Goal: Information Seeking & Learning: Learn about a topic

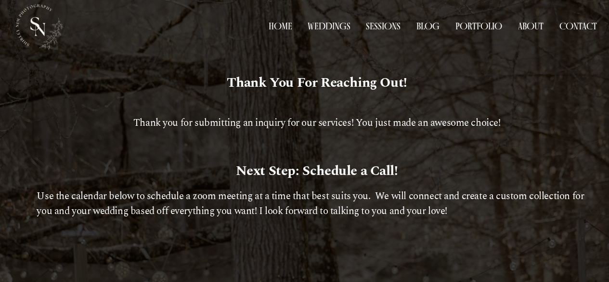
click at [334, 27] on link "Weddings" at bounding box center [329, 26] width 42 height 14
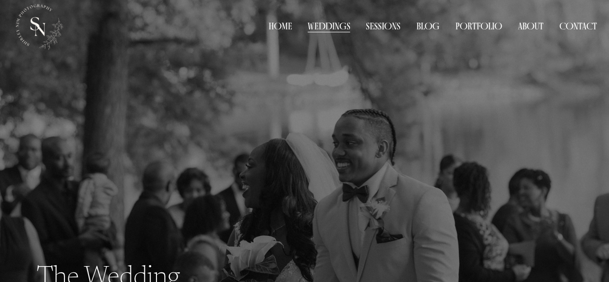
click at [382, 30] on link "Sessions" at bounding box center [383, 26] width 35 height 14
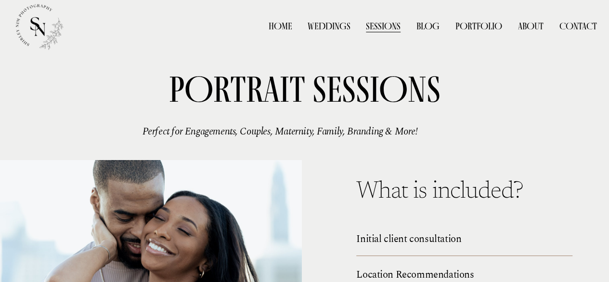
click at [0, 0] on span "Weddings" at bounding box center [0, 0] width 0 height 0
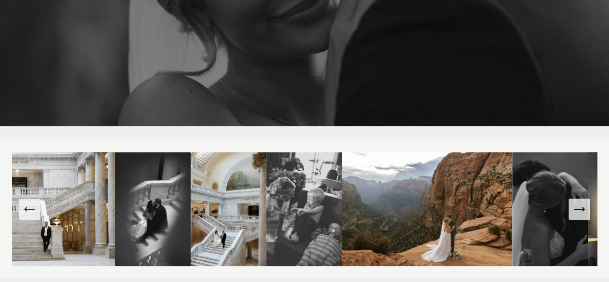
scroll to position [66, 0]
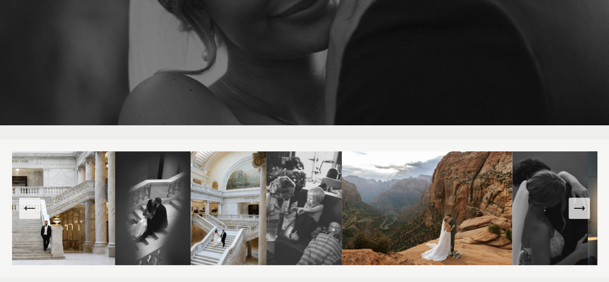
click at [215, 222] on img at bounding box center [229, 208] width 76 height 114
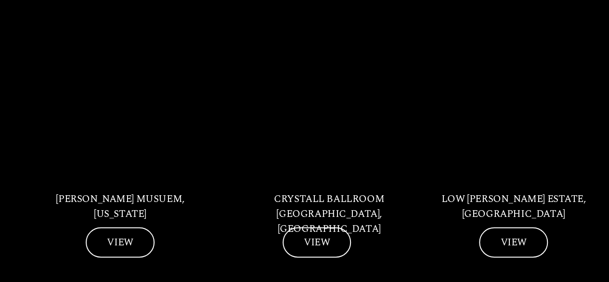
scroll to position [597, 0]
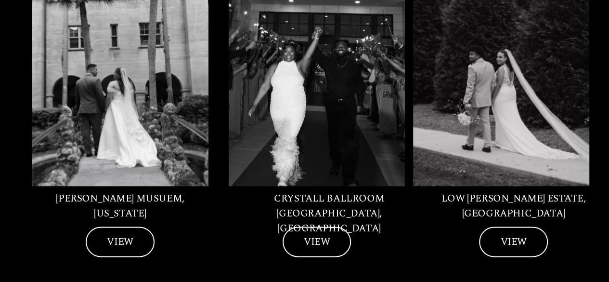
click at [124, 230] on link "VIEW" at bounding box center [120, 241] width 68 height 30
click at [307, 226] on link "VIEW" at bounding box center [317, 241] width 68 height 30
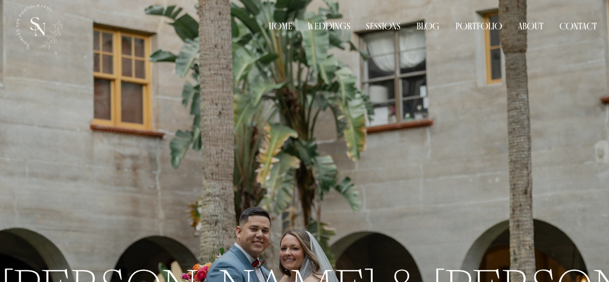
click at [341, 219] on div "Emily & Erik" at bounding box center [304, 223] width 609 height 316
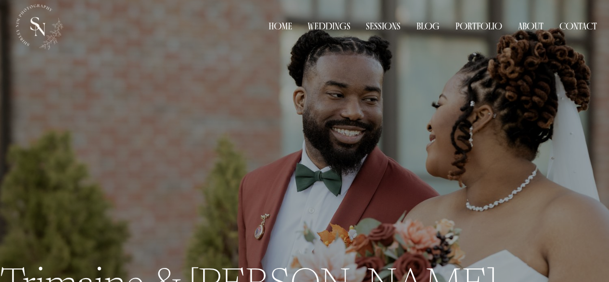
click at [268, 27] on link "Home" at bounding box center [280, 26] width 24 height 14
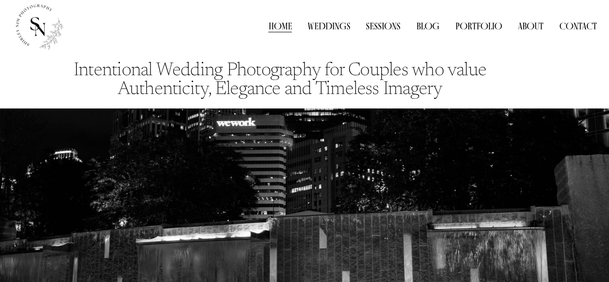
click at [527, 27] on link "About" at bounding box center [531, 26] width 26 height 14
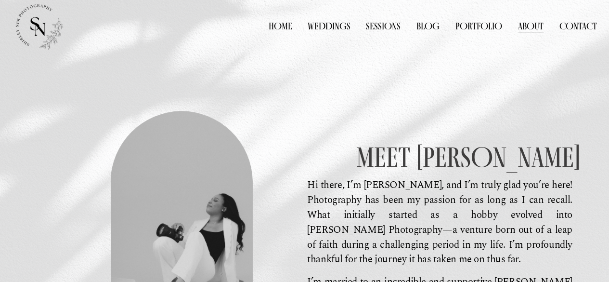
click at [319, 27] on link "Weddings" at bounding box center [329, 26] width 42 height 14
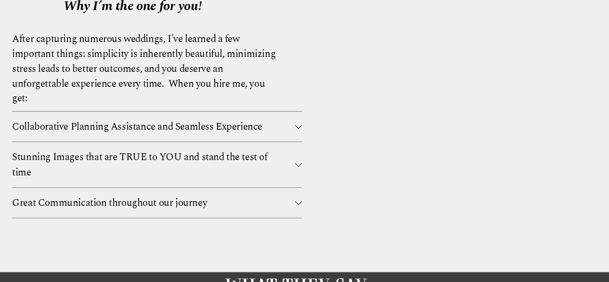
scroll to position [1153, 0]
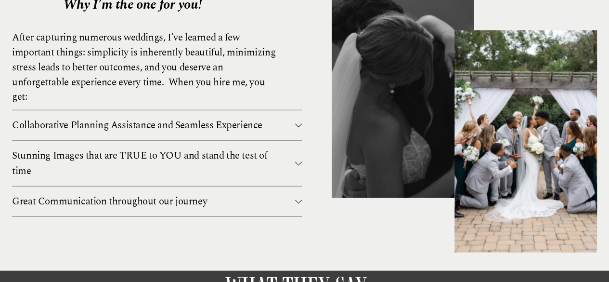
click at [248, 133] on span "Collaborative Planning Assistance and Seamless Experience" at bounding box center [153, 124] width 283 height 15
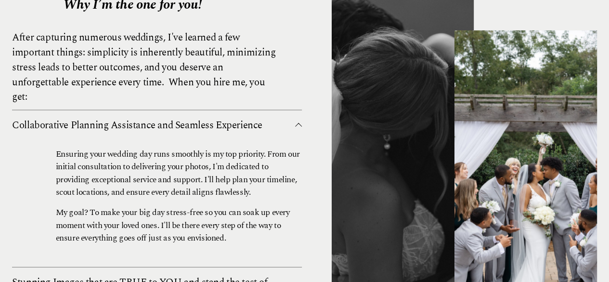
click at [248, 133] on span "Collaborative Planning Assistance and Seamless Experience" at bounding box center [153, 124] width 283 height 15
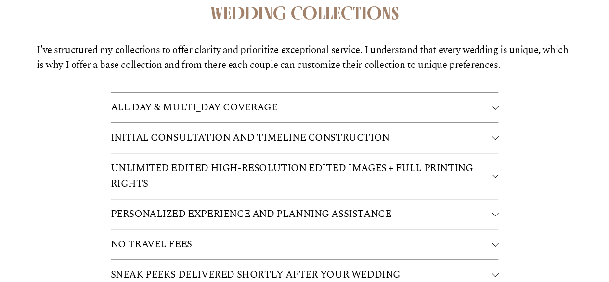
scroll to position [2020, 0]
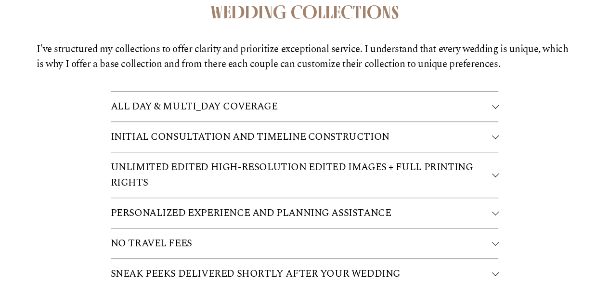
click at [234, 129] on span "INITIAL CONSULTATION AND TIMELINE CONSTRUCTION" at bounding box center [301, 136] width 381 height 15
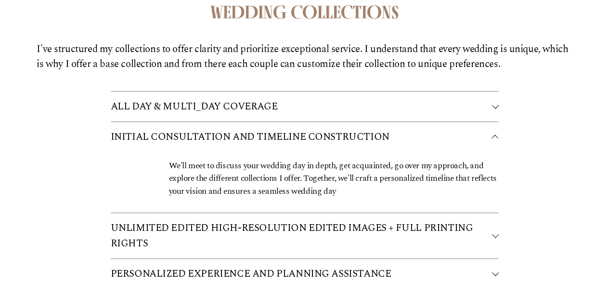
click at [234, 129] on span "INITIAL CONSULTATION AND TIMELINE CONSTRUCTION" at bounding box center [301, 136] width 381 height 15
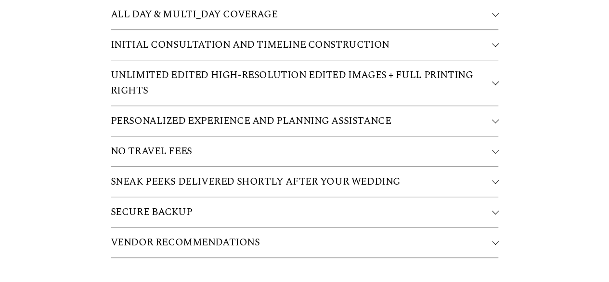
scroll to position [2116, 0]
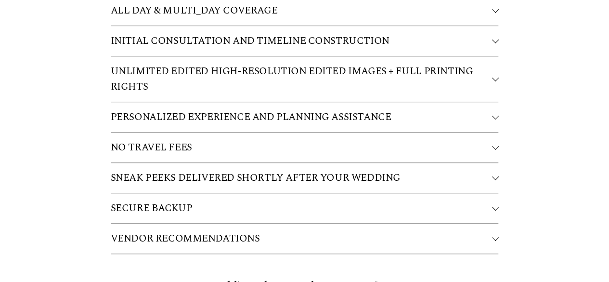
click at [234, 140] on span "NO TRAVEL FEES" at bounding box center [301, 147] width 381 height 15
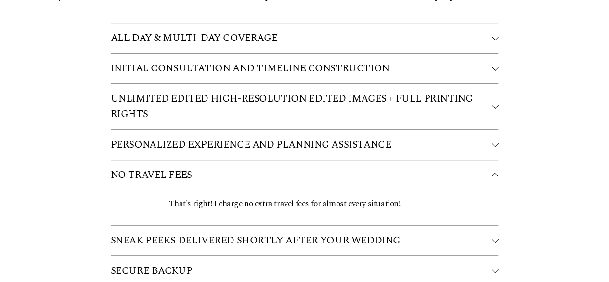
scroll to position [2088, 0]
click at [206, 263] on span "SECURE BACKUP" at bounding box center [301, 270] width 381 height 15
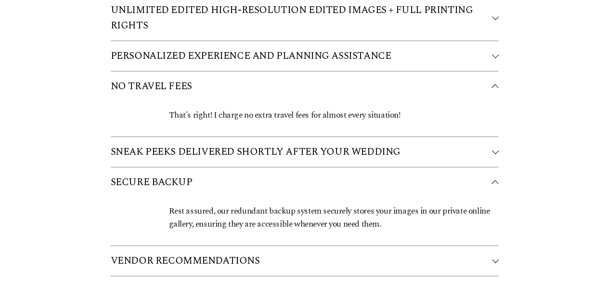
scroll to position [2178, 0]
click at [169, 173] on button "SECURE BACKUP" at bounding box center [305, 182] width 388 height 30
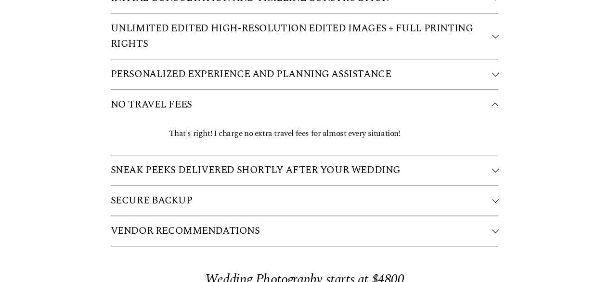
scroll to position [2159, 0]
